Goal: Navigation & Orientation: Find specific page/section

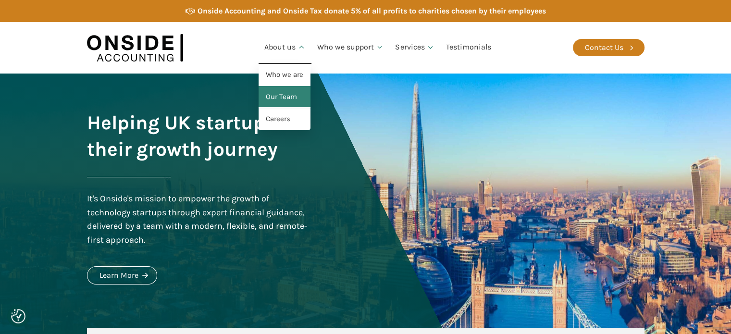
click at [284, 92] on link "Our Team" at bounding box center [285, 97] width 52 height 22
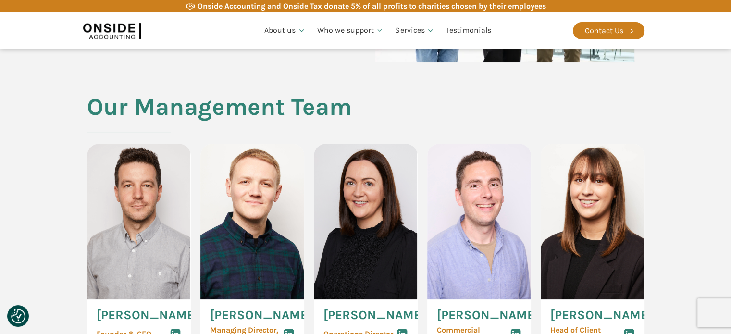
scroll to position [385, 0]
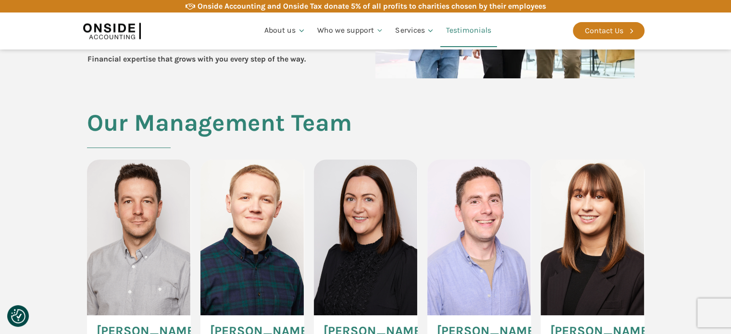
click at [468, 28] on link "Testimonials" at bounding box center [468, 30] width 57 height 33
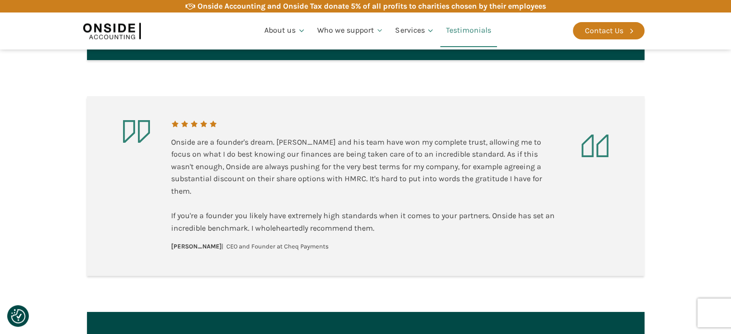
scroll to position [1298, 0]
